Goal: Information Seeking & Learning: Learn about a topic

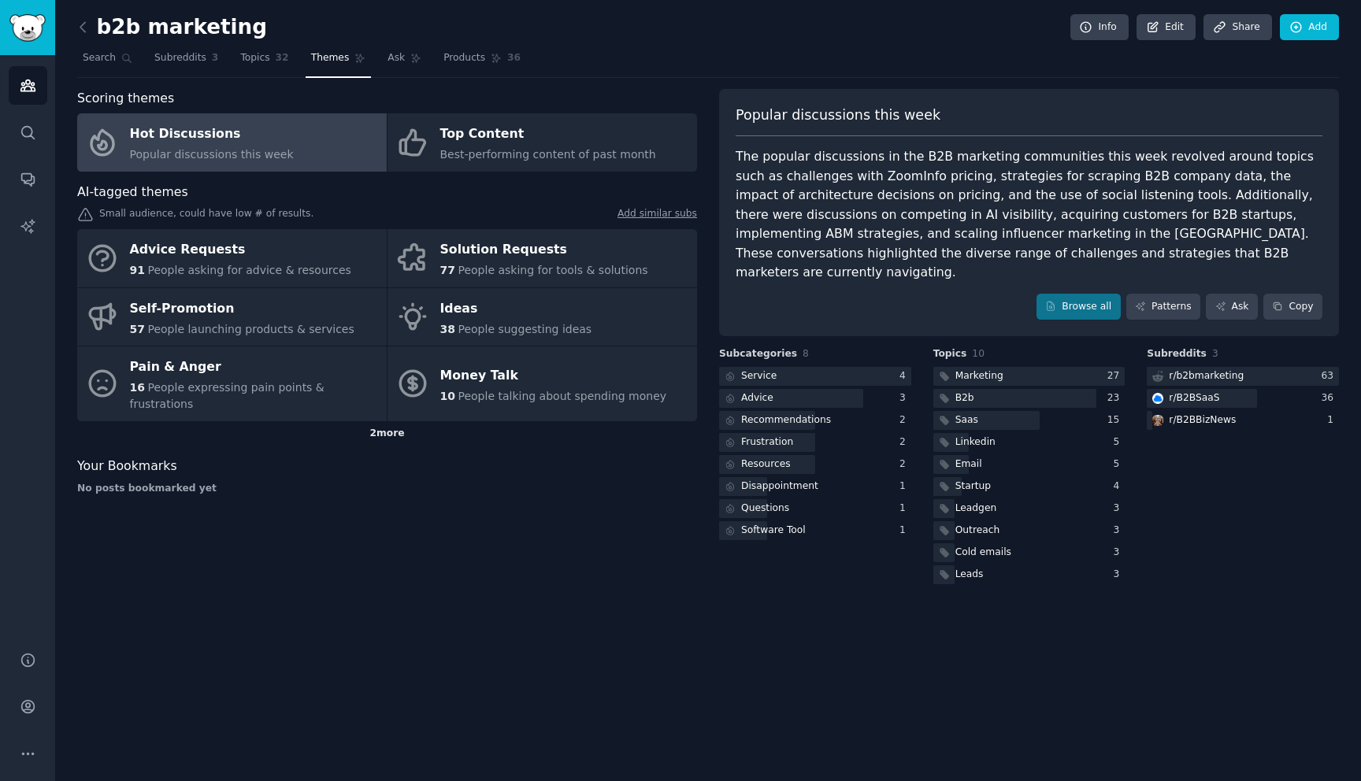
click at [389, 421] on div "2 more" at bounding box center [387, 433] width 620 height 25
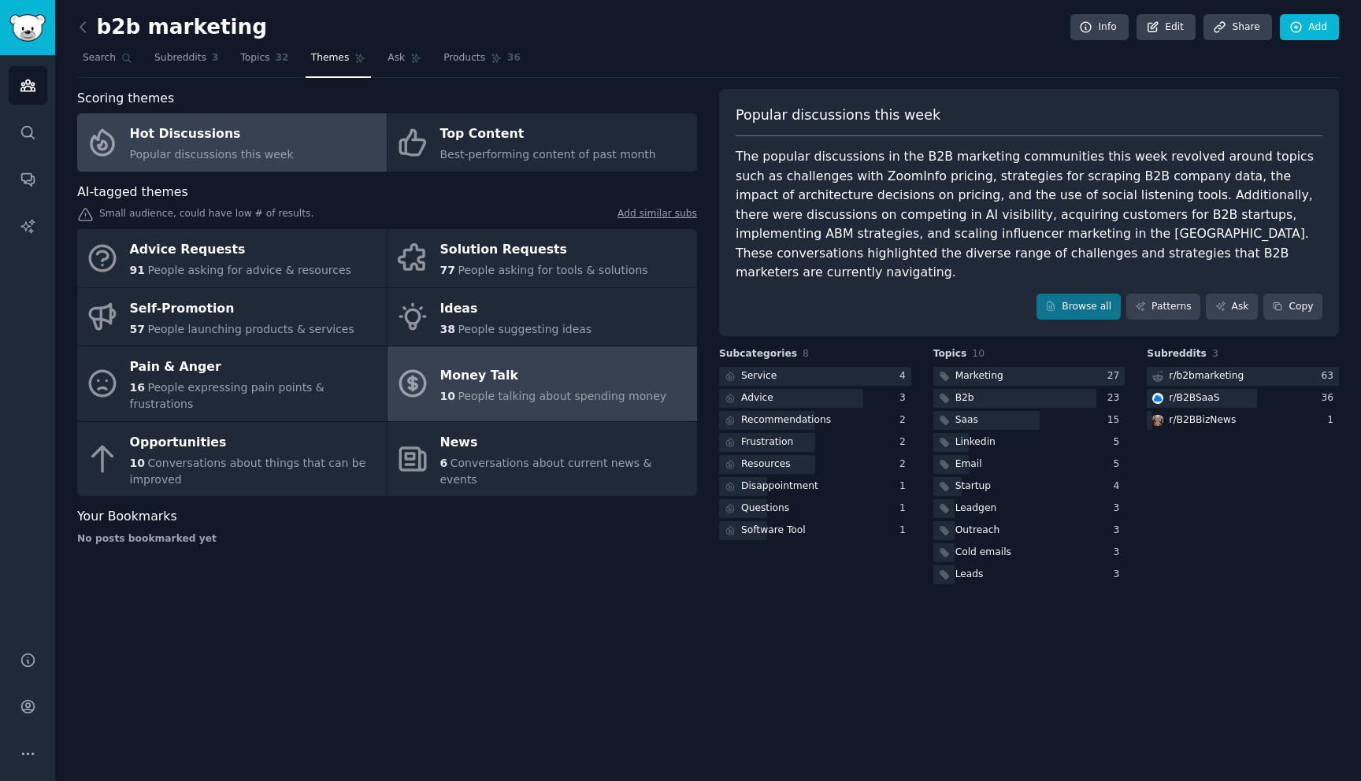
click at [537, 390] on span "People talking about spending money" at bounding box center [562, 396] width 209 height 13
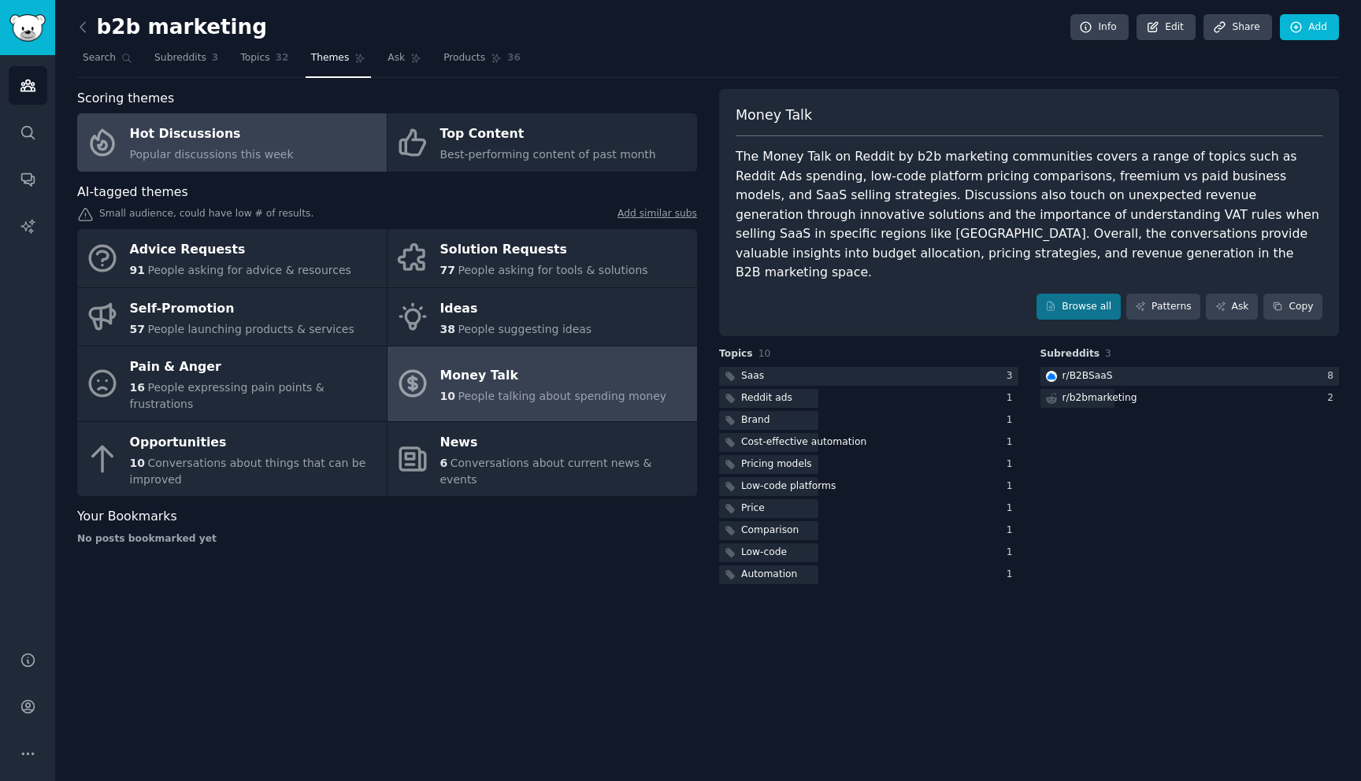
click at [257, 142] on div "Hot Discussions" at bounding box center [212, 134] width 164 height 25
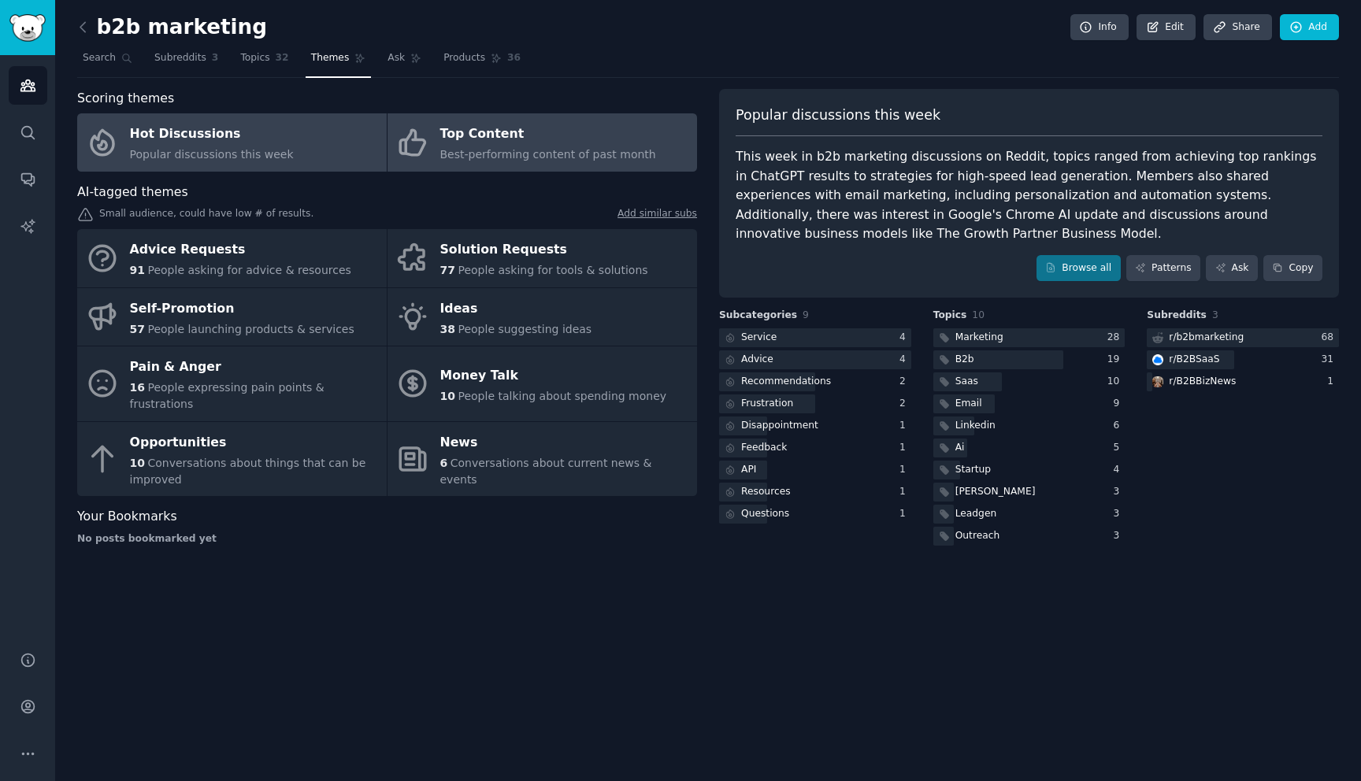
click at [497, 134] on div "Top Content" at bounding box center [548, 134] width 216 height 25
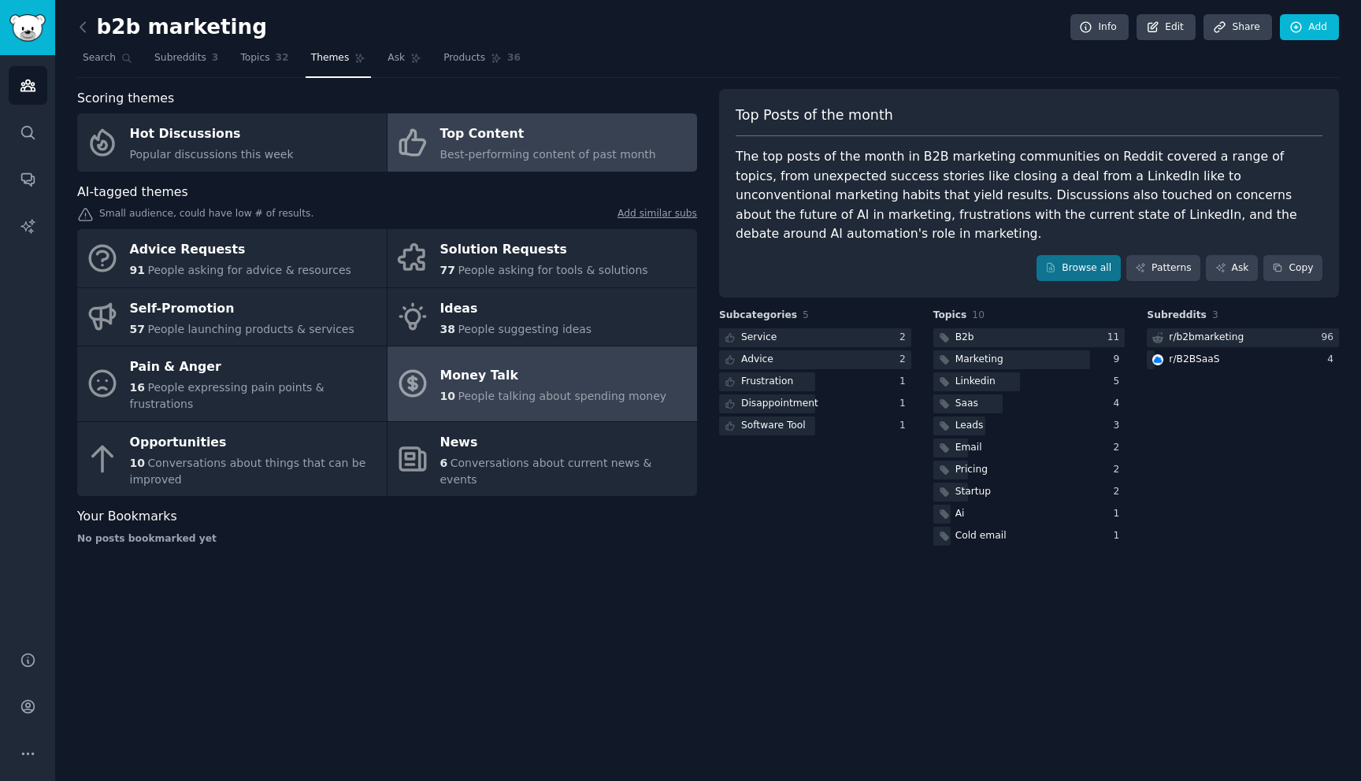
click at [569, 363] on div "Money Talk" at bounding box center [553, 375] width 227 height 25
